Goal: Find specific page/section: Find specific page/section

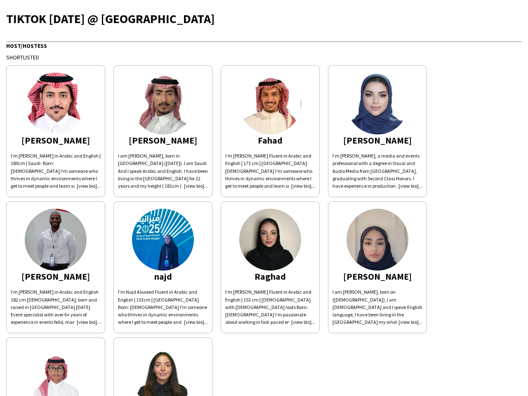
click at [264, 198] on div "[PERSON_NAME]'m [PERSON_NAME] in Arabic and English | 180cm | Saudi- Born: [DEM…" at bounding box center [263, 265] width 515 height 409
click at [56, 131] on img at bounding box center [56, 104] width 62 height 62
click at [163, 131] on img at bounding box center [163, 104] width 62 height 62
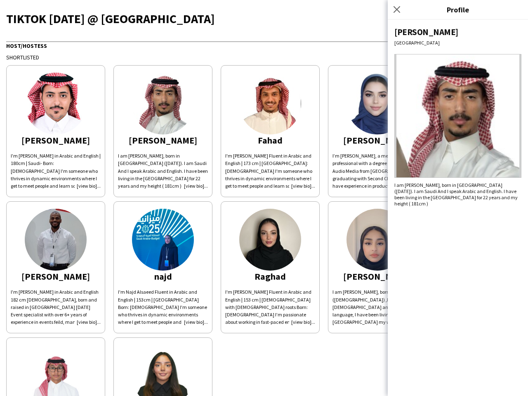
click at [270, 131] on img at bounding box center [270, 104] width 62 height 62
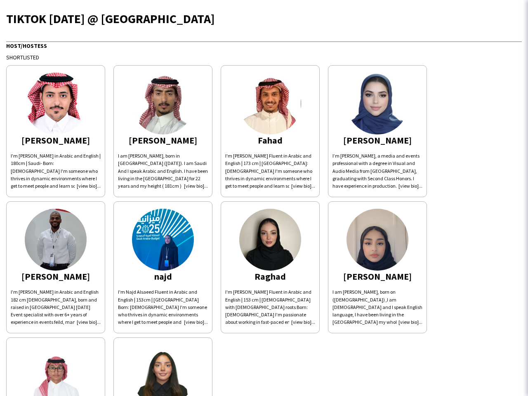
click at [377, 131] on img at bounding box center [377, 104] width 62 height 62
click at [56, 267] on img at bounding box center [56, 240] width 62 height 62
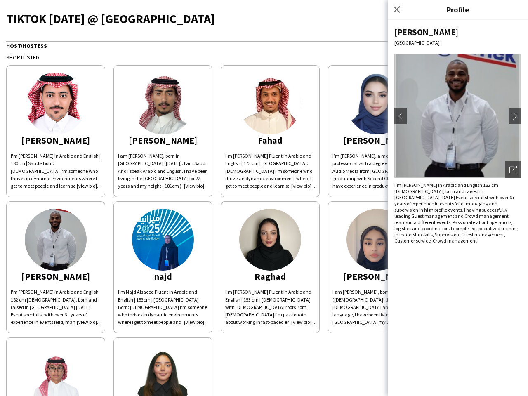
click at [163, 267] on img at bounding box center [163, 240] width 62 height 62
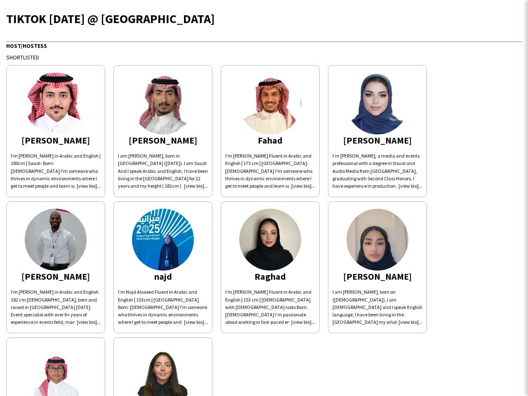
click at [270, 267] on img at bounding box center [270, 240] width 62 height 62
click at [377, 267] on img at bounding box center [377, 240] width 62 height 62
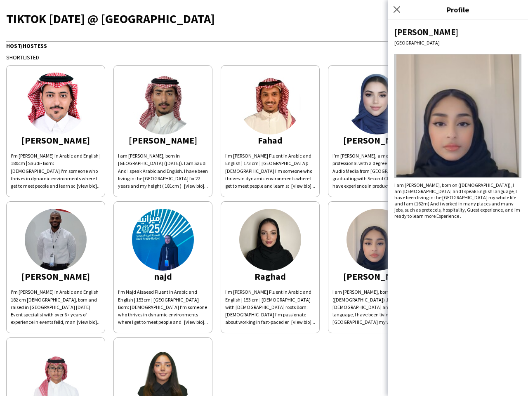
click at [56, 367] on img at bounding box center [56, 376] width 62 height 62
